Goal: Find specific page/section: Find specific page/section

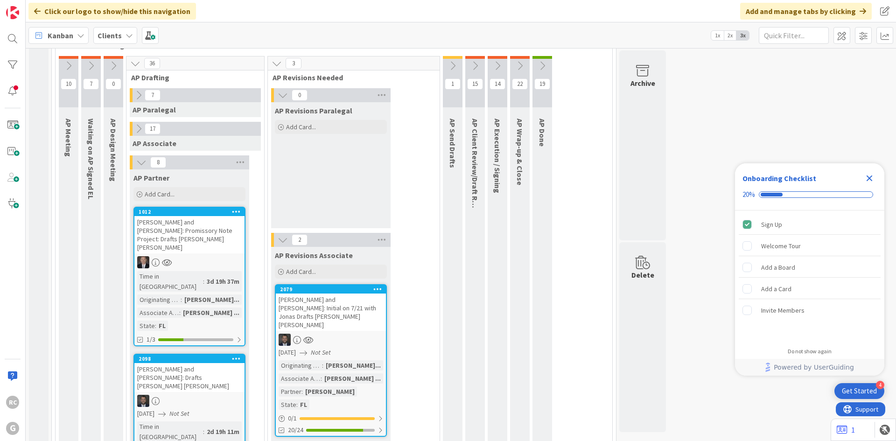
scroll to position [833, 0]
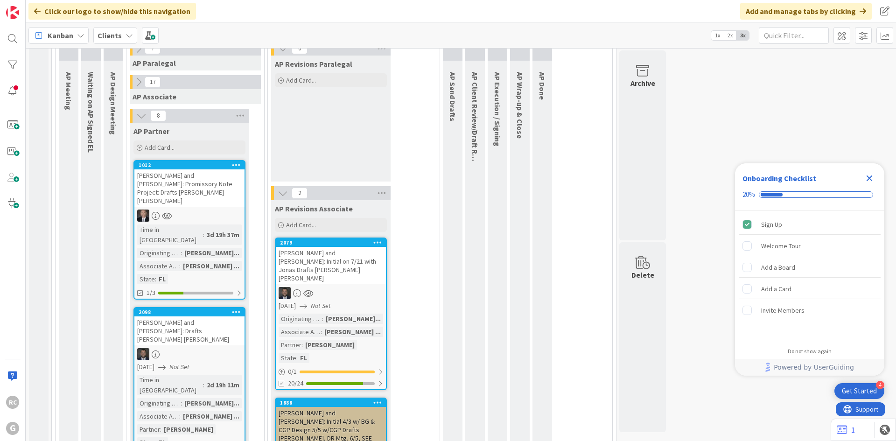
click at [278, 188] on icon at bounding box center [283, 193] width 10 height 10
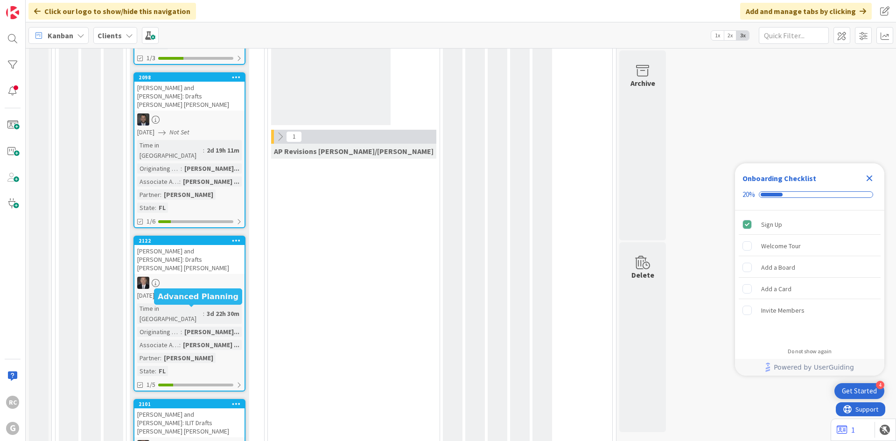
scroll to position [1066, 0]
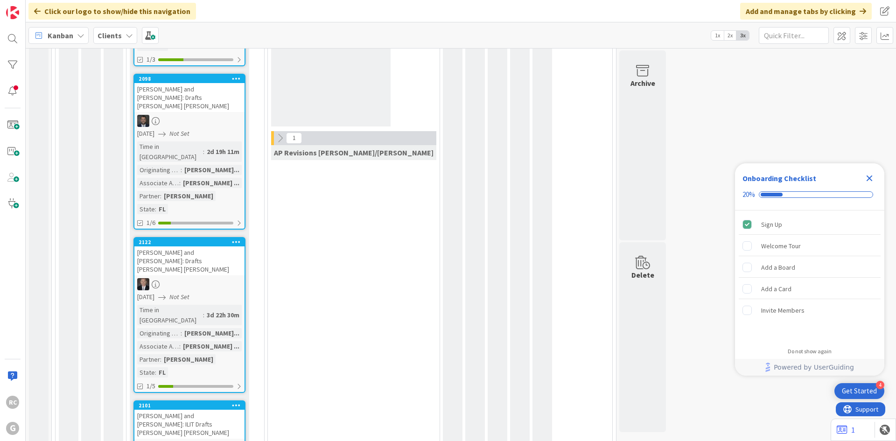
click at [197, 410] on div "[PERSON_NAME] and [PERSON_NAME]: ILIT Drafts [PERSON_NAME] [PERSON_NAME]" at bounding box center [189, 424] width 110 height 29
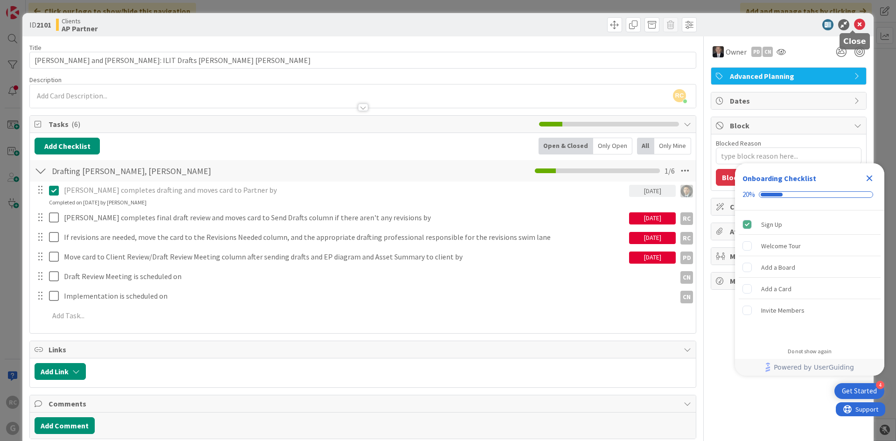
click at [854, 22] on icon at bounding box center [859, 24] width 11 height 11
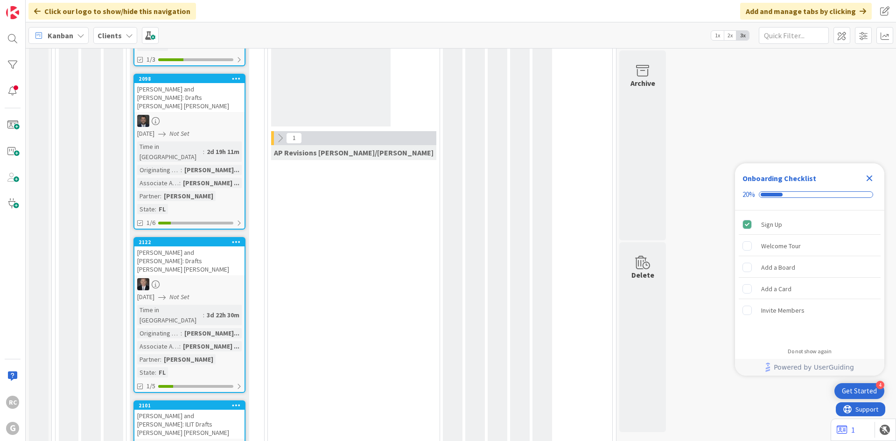
click at [169, 246] on div "[PERSON_NAME] and [PERSON_NAME]: Drafts [PERSON_NAME] [PERSON_NAME]" at bounding box center [189, 260] width 110 height 29
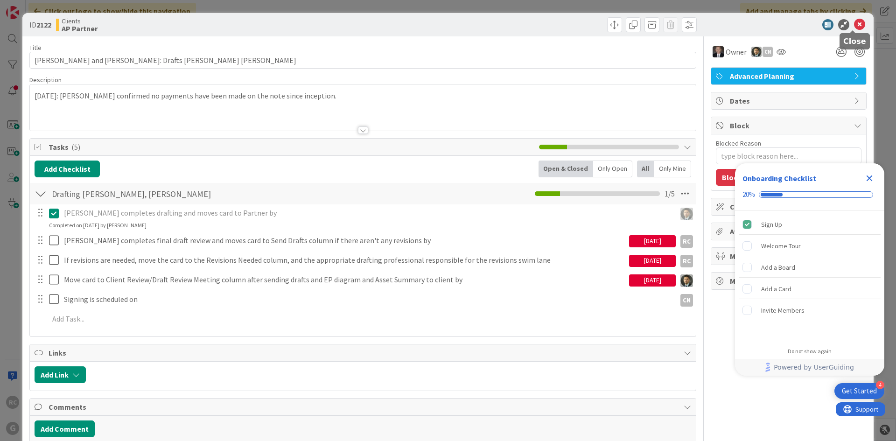
click at [854, 26] on icon at bounding box center [859, 24] width 11 height 11
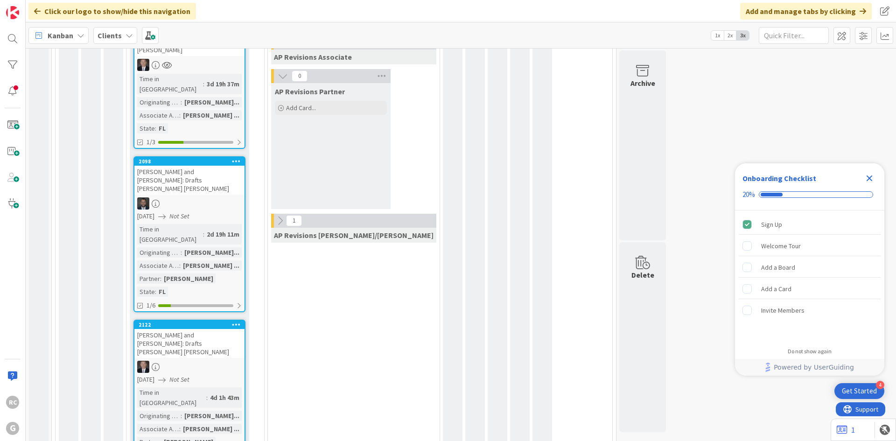
scroll to position [972, 0]
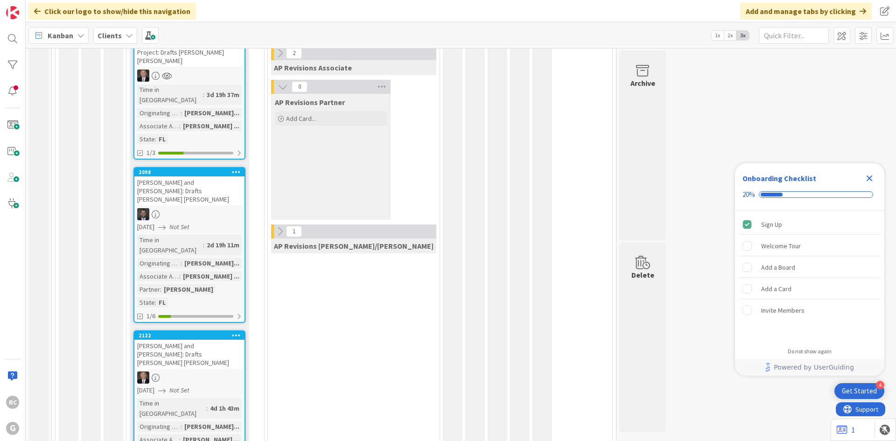
click at [183, 167] on link "2098 [PERSON_NAME] and [PERSON_NAME]: Drafts [PERSON_NAME] [PERSON_NAME] [DATE]…" at bounding box center [189, 245] width 112 height 156
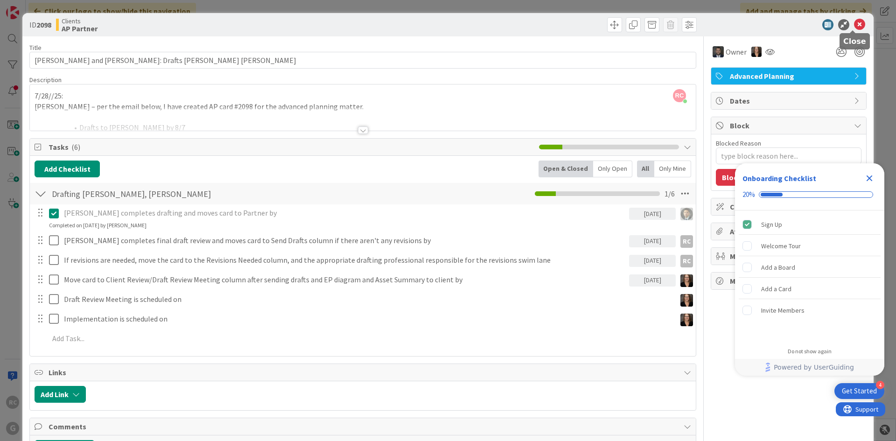
click at [854, 22] on icon at bounding box center [859, 24] width 11 height 11
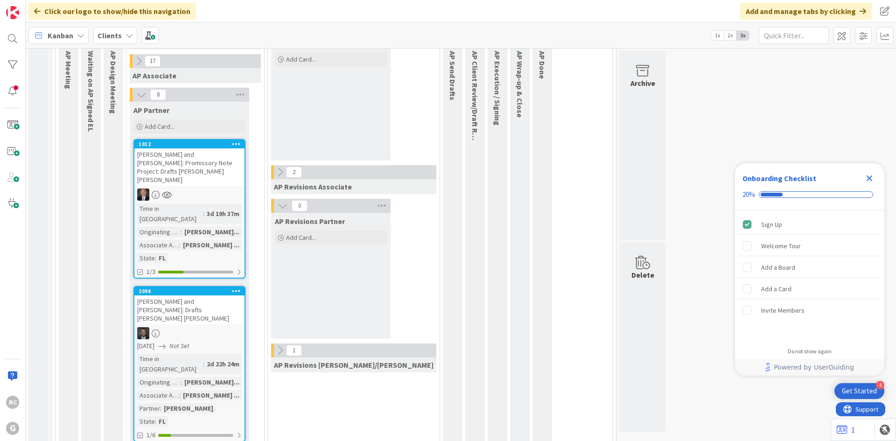
scroll to position [833, 0]
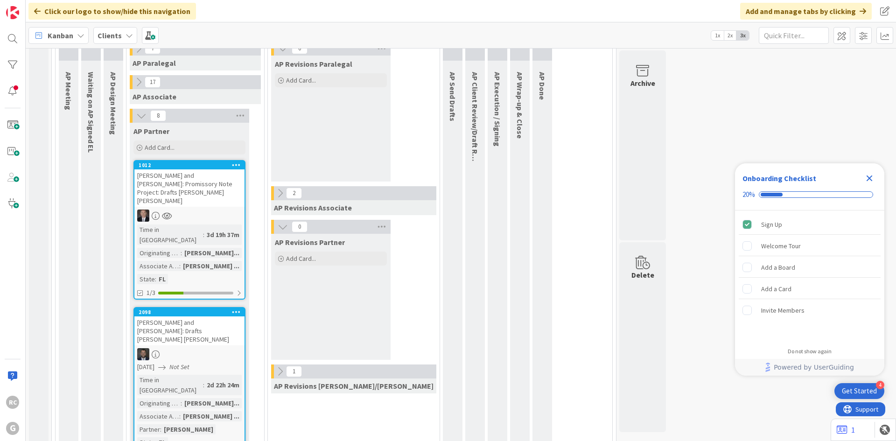
click at [179, 169] on div "[PERSON_NAME] and [PERSON_NAME]: Promissory Note Project: Drafts [PERSON_NAME] …" at bounding box center [189, 187] width 110 height 37
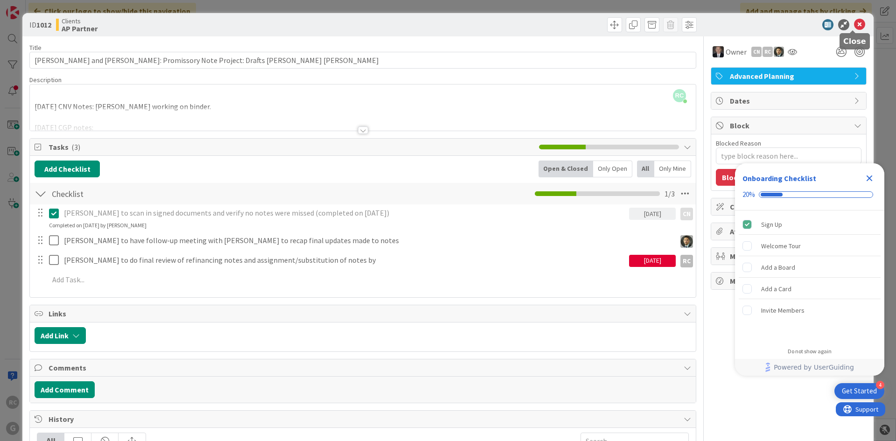
click at [855, 25] on icon at bounding box center [859, 24] width 11 height 11
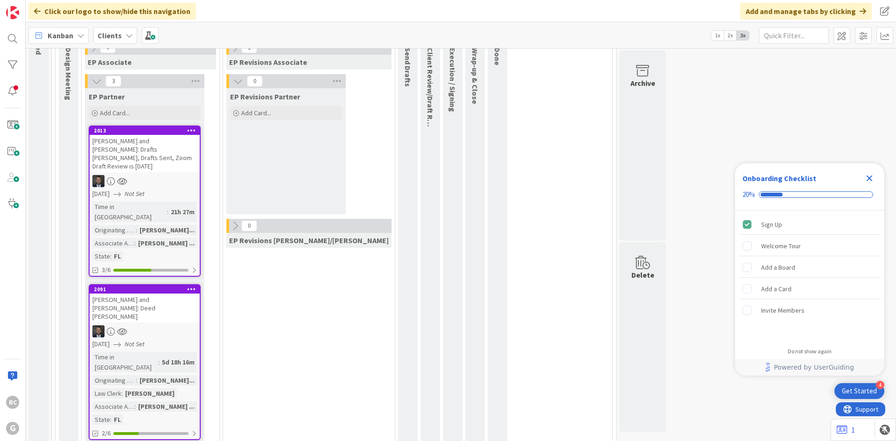
click at [147, 146] on div "[PERSON_NAME] and [PERSON_NAME]: Drafts [PERSON_NAME], Drafts Sent, Zoom Draft …" at bounding box center [145, 153] width 110 height 37
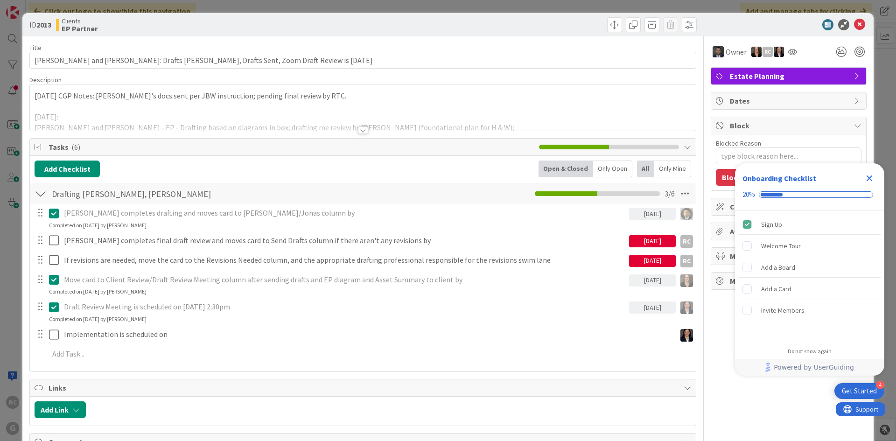
type textarea "x"
click at [854, 27] on icon at bounding box center [859, 24] width 11 height 11
